Goal: Check status

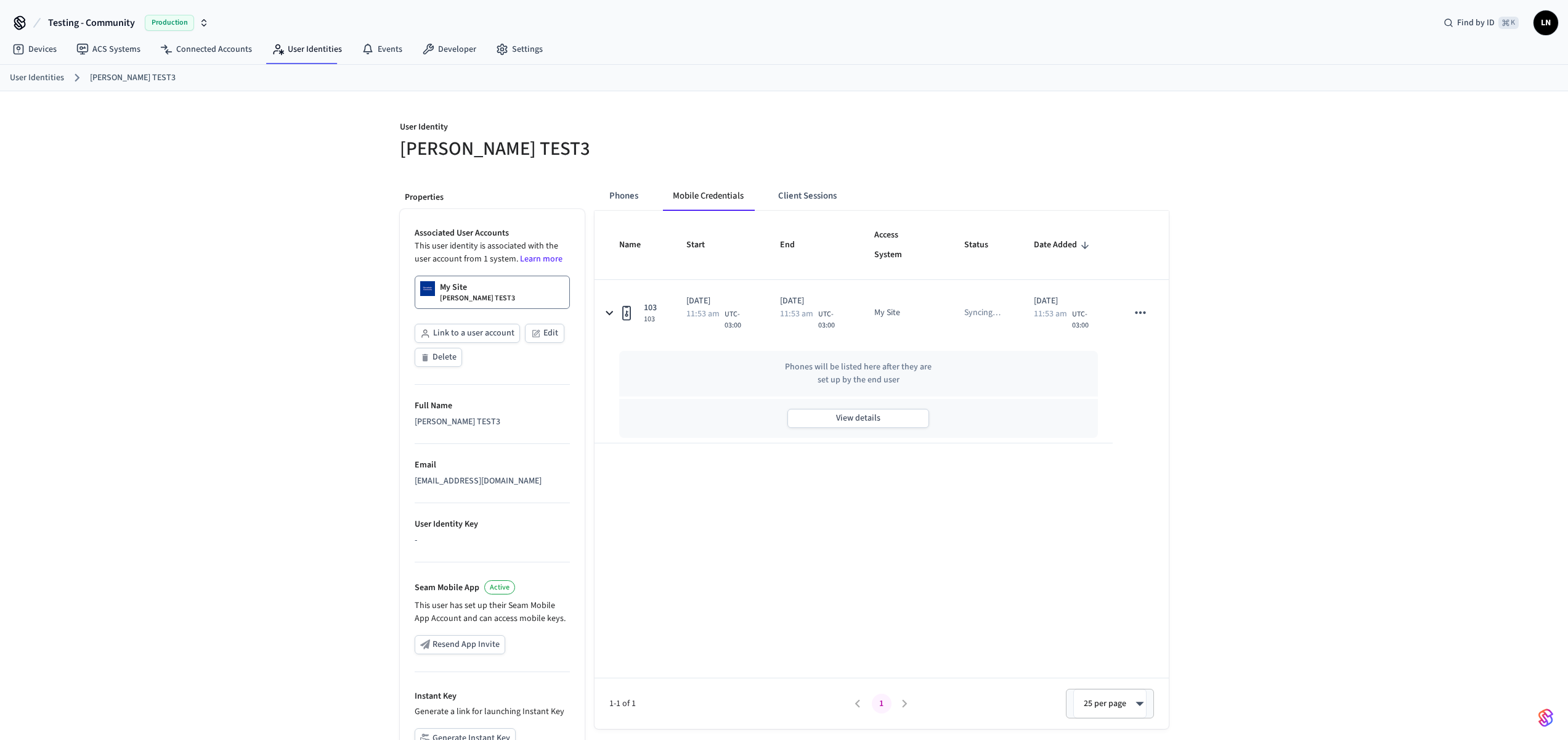
scroll to position [131, 0]
